Goal: Browse casually

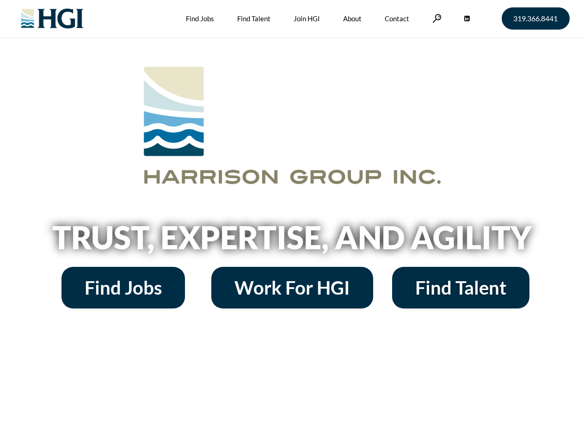
click at [292, 222] on h2 "Trust, Expertise, and Agility" at bounding box center [292, 236] width 527 height 31
click at [435, 18] on link at bounding box center [436, 18] width 9 height 9
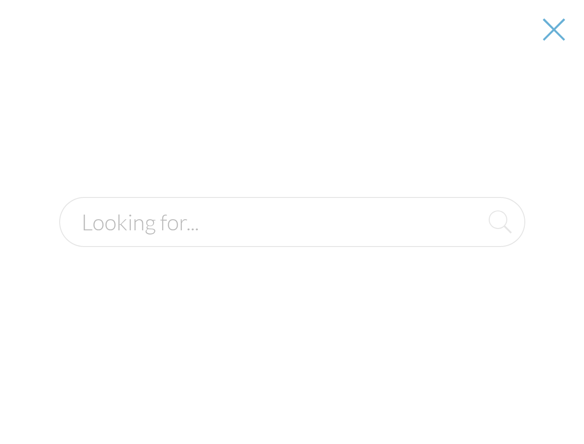
click at [292, 240] on h2 "Trust, Expertise, and Agility" at bounding box center [292, 236] width 527 height 31
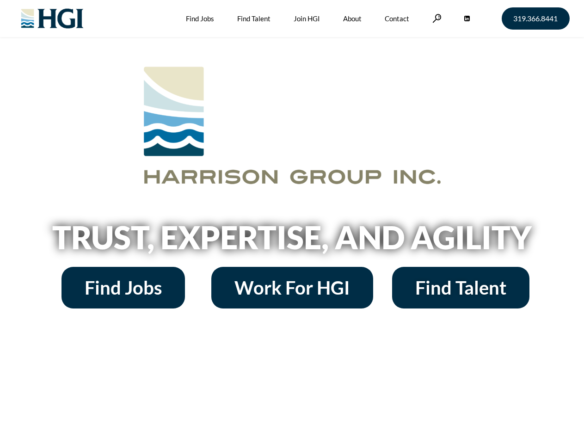
click at [292, 222] on h2 "Trust, Expertise, and Agility" at bounding box center [292, 236] width 527 height 31
click at [435, 18] on link at bounding box center [436, 18] width 9 height 9
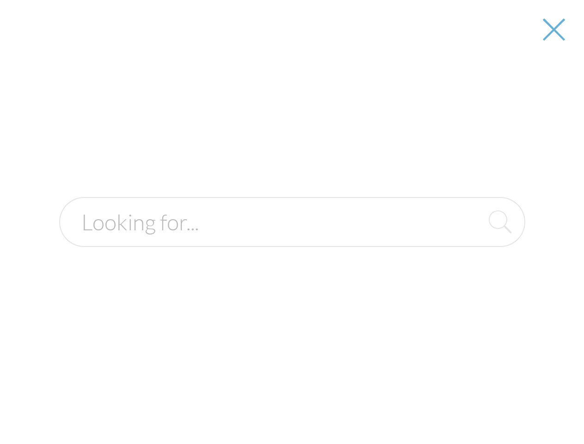
click at [292, 240] on h2 "Trust, Expertise, and Agility" at bounding box center [292, 236] width 527 height 31
